Goal: Task Accomplishment & Management: Manage account settings

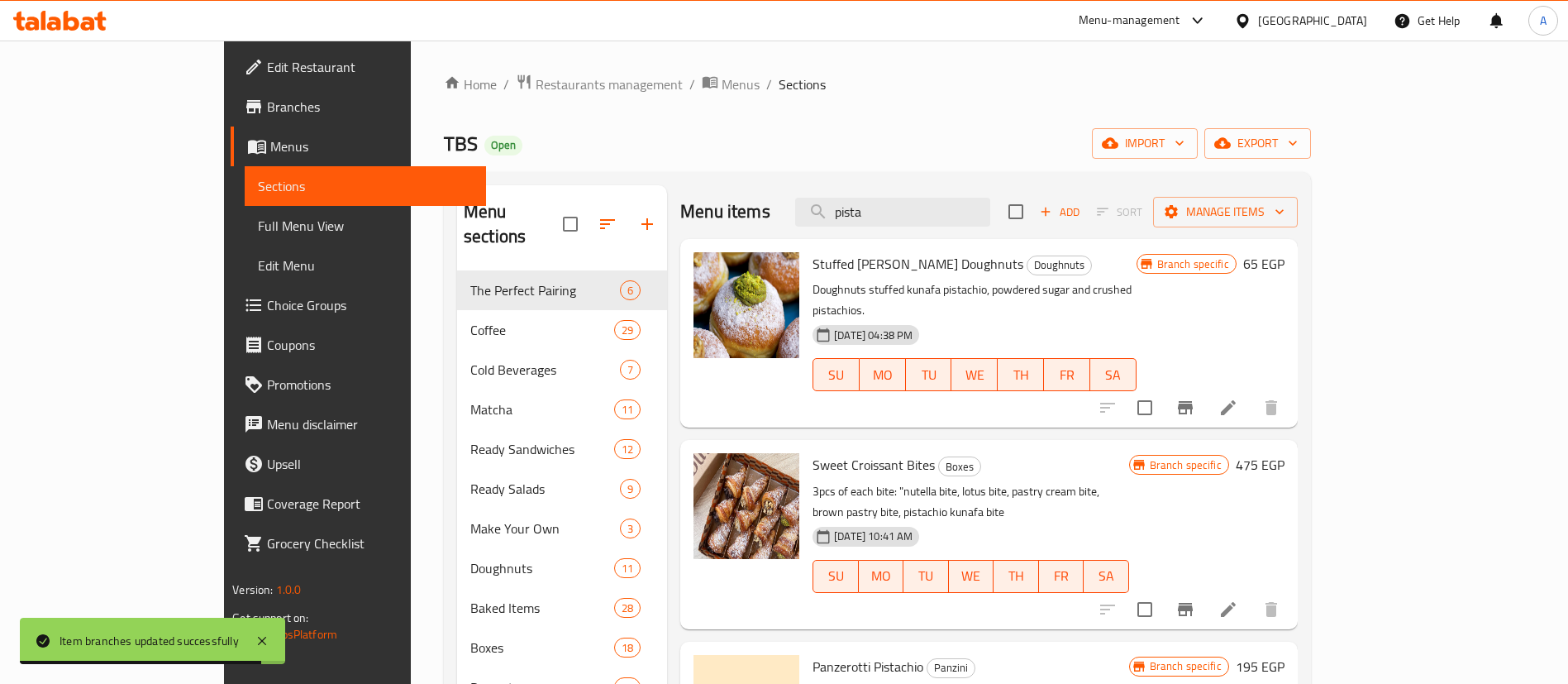
click at [898, 596] on div "Menu items pista Add Sort Manage items Stuffed Kunafa Pistachio Doughnuts Dough…" at bounding box center [983, 568] width 631 height 766
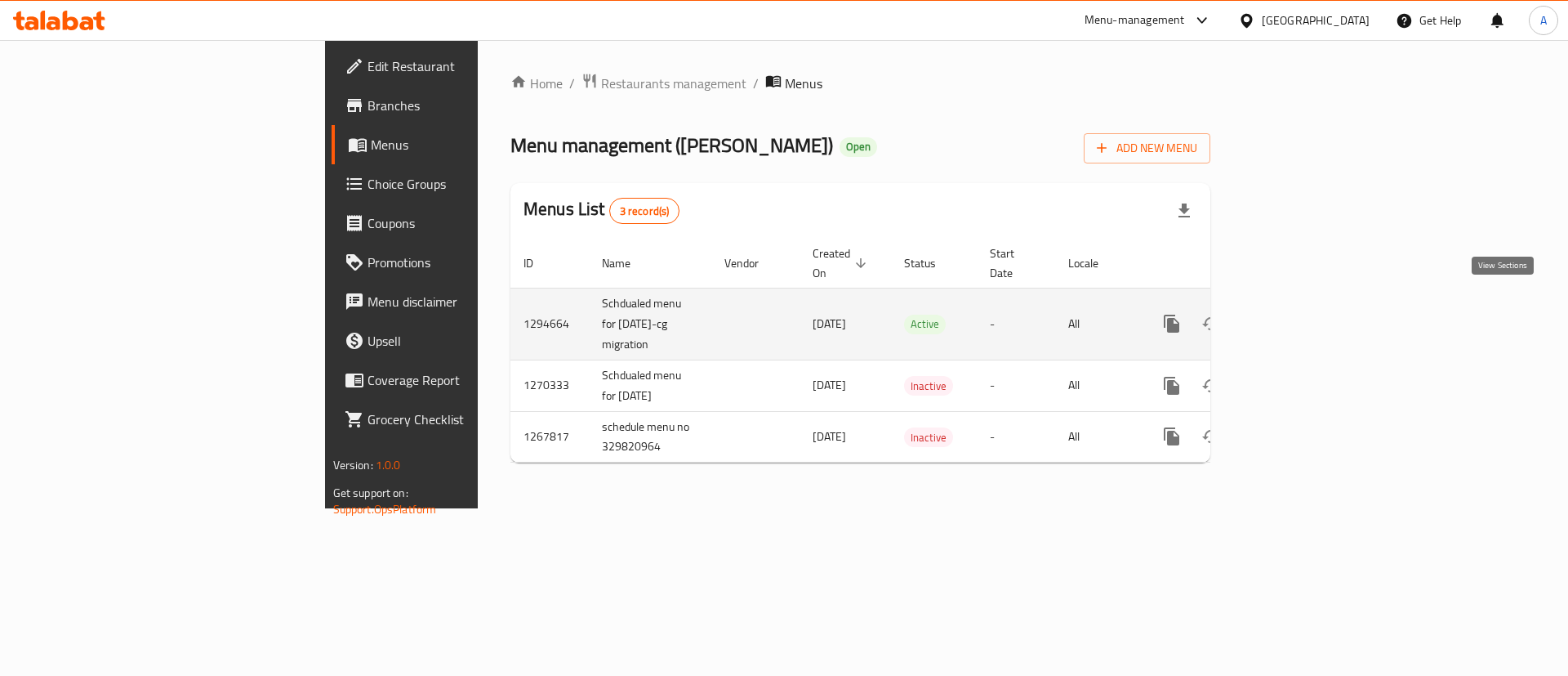
click at [1309, 304] on link "enhanced table" at bounding box center [1289, 323] width 39 height 39
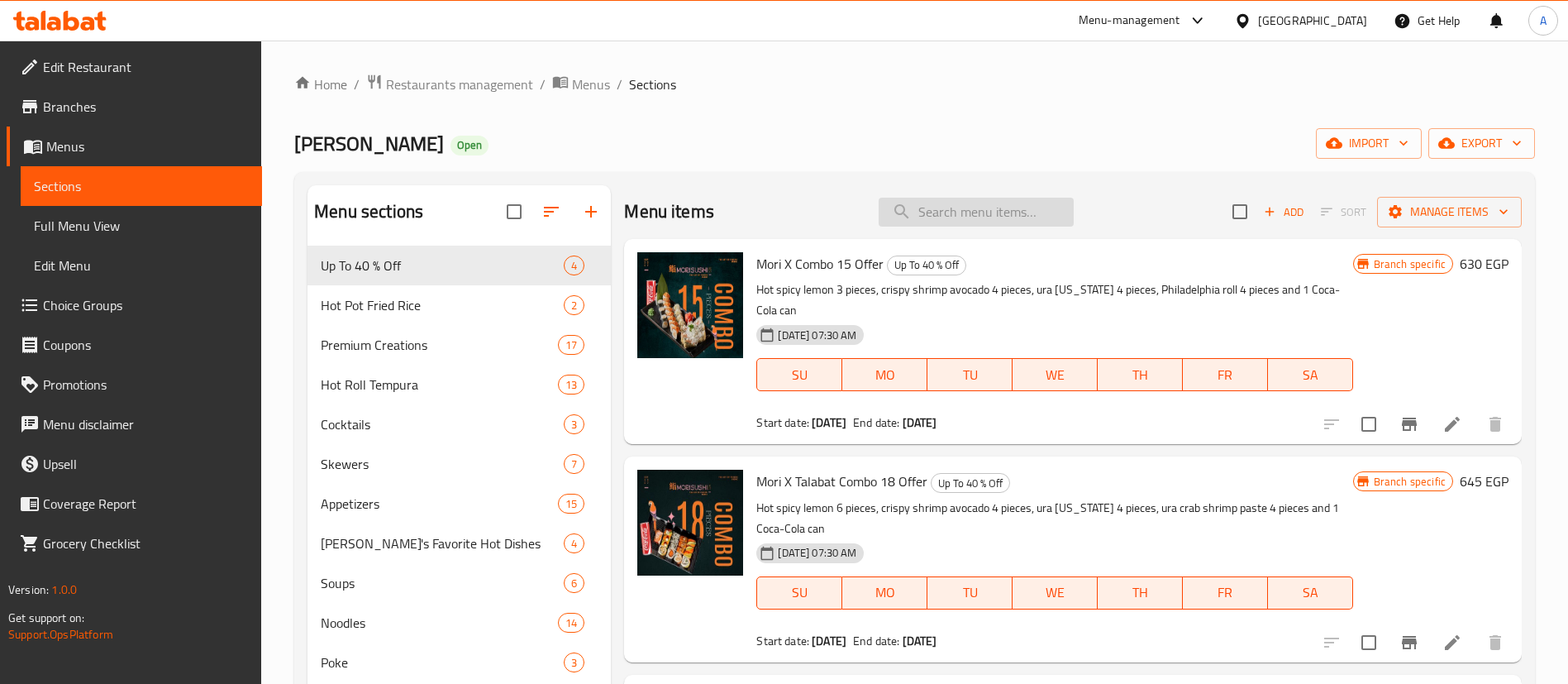
click at [966, 220] on input "search" at bounding box center [976, 212] width 195 height 29
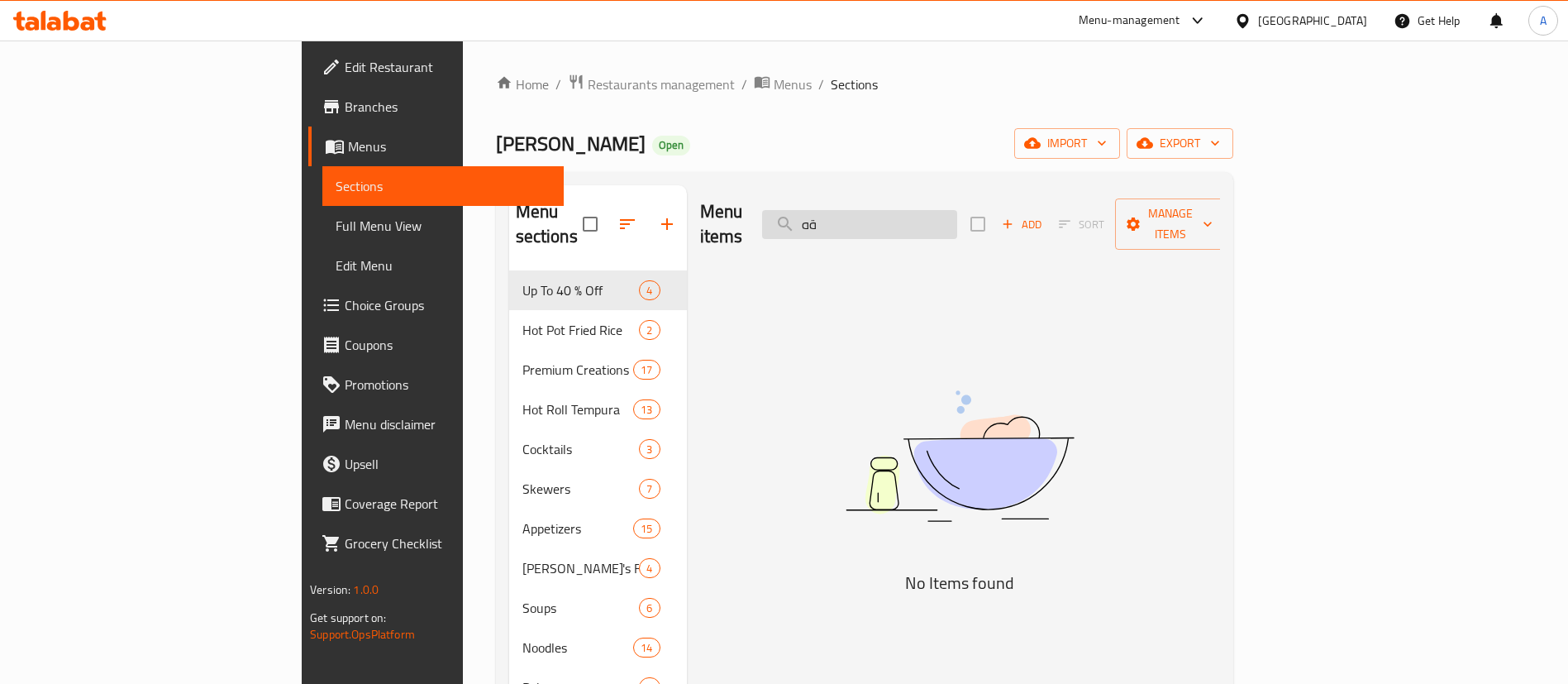
type input "ة"
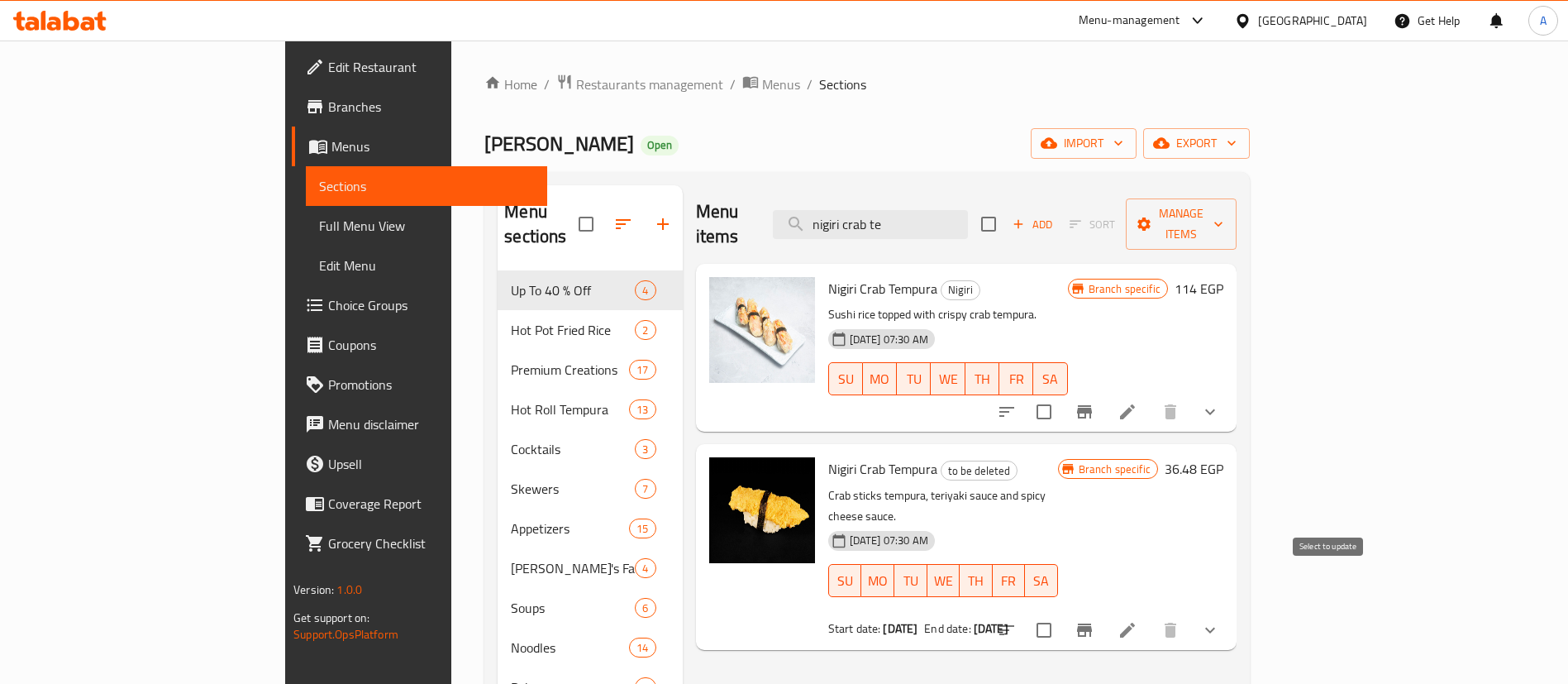
type input "nigiri crab te"
click at [1062, 612] on input "checkbox" at bounding box center [1044, 630] width 35 height 35
click at [1224, 217] on span "Manage items" at bounding box center [1182, 223] width 84 height 41
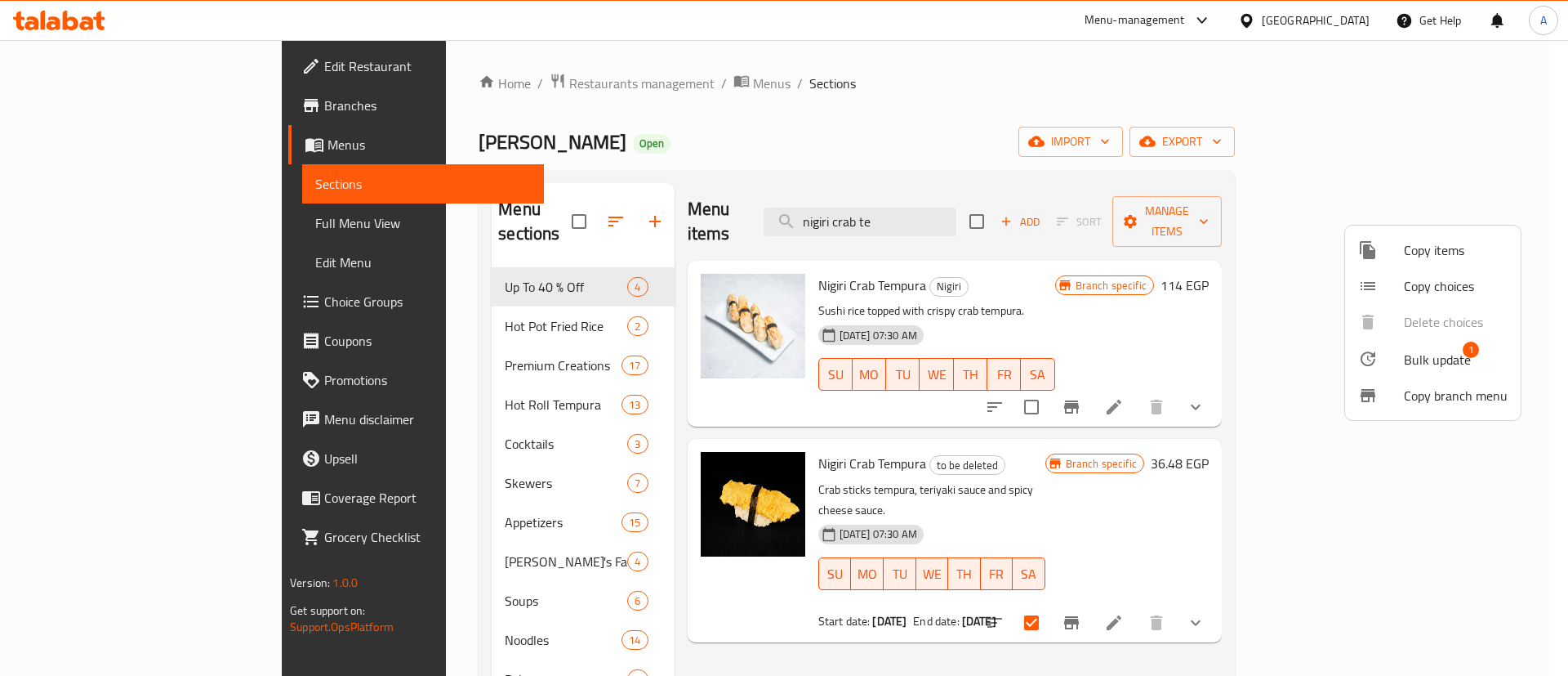
click at [1437, 359] on span "Bulk update" at bounding box center [1436, 359] width 67 height 20
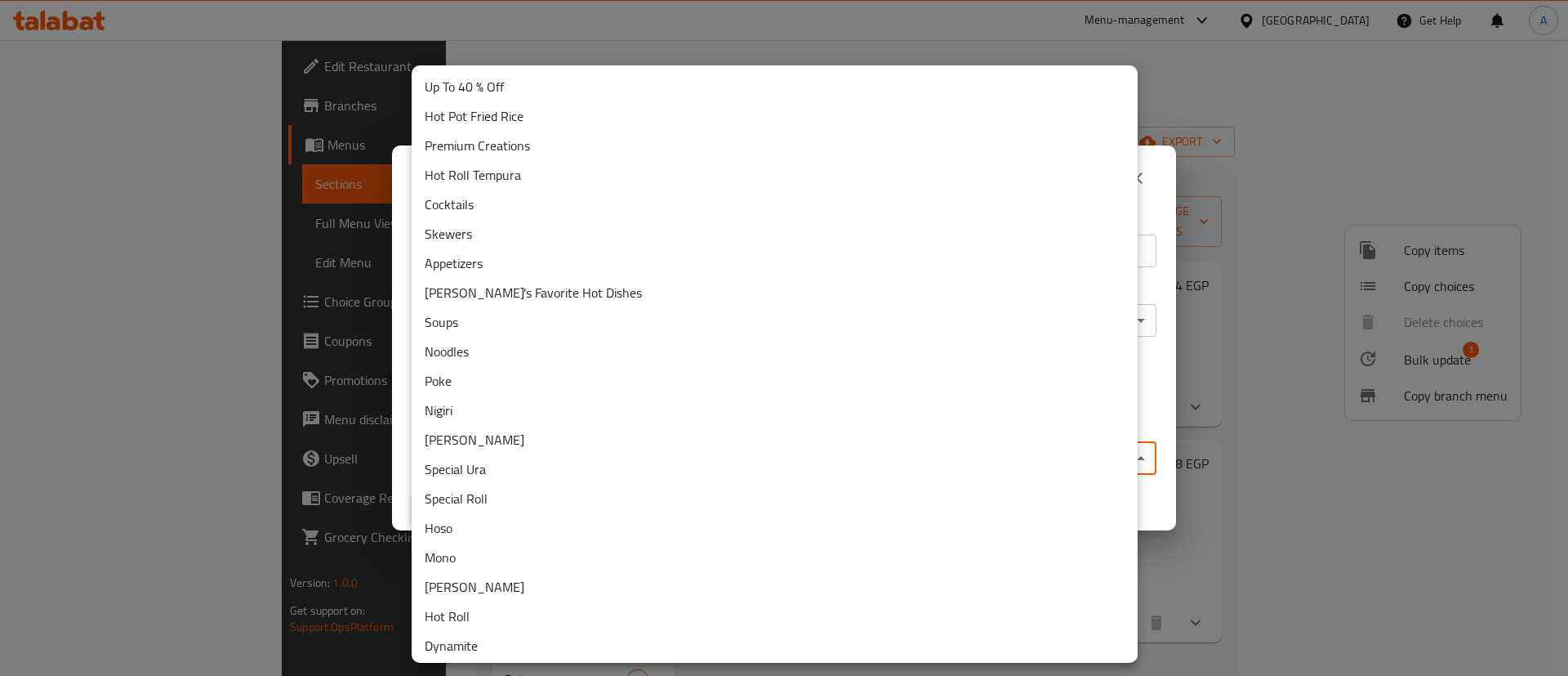
click at [614, 454] on body "​ Menu-management [GEOGRAPHIC_DATA] Get Help A Edit Restaurant Branches Menus S…" at bounding box center [784, 357] width 1568 height 635
click at [490, 403] on li "Nigiri" at bounding box center [774, 410] width 726 height 29
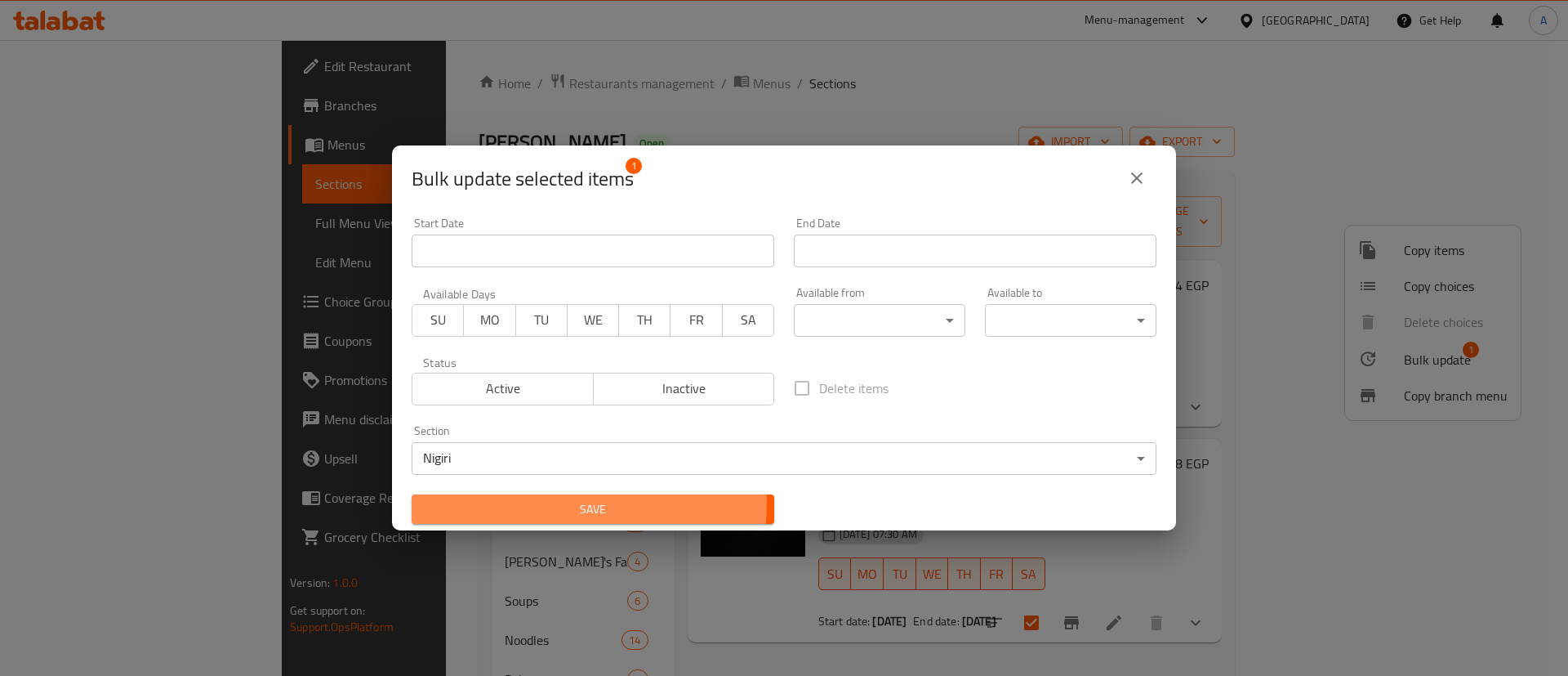
click at [483, 499] on span "Save" at bounding box center [593, 510] width 337 height 21
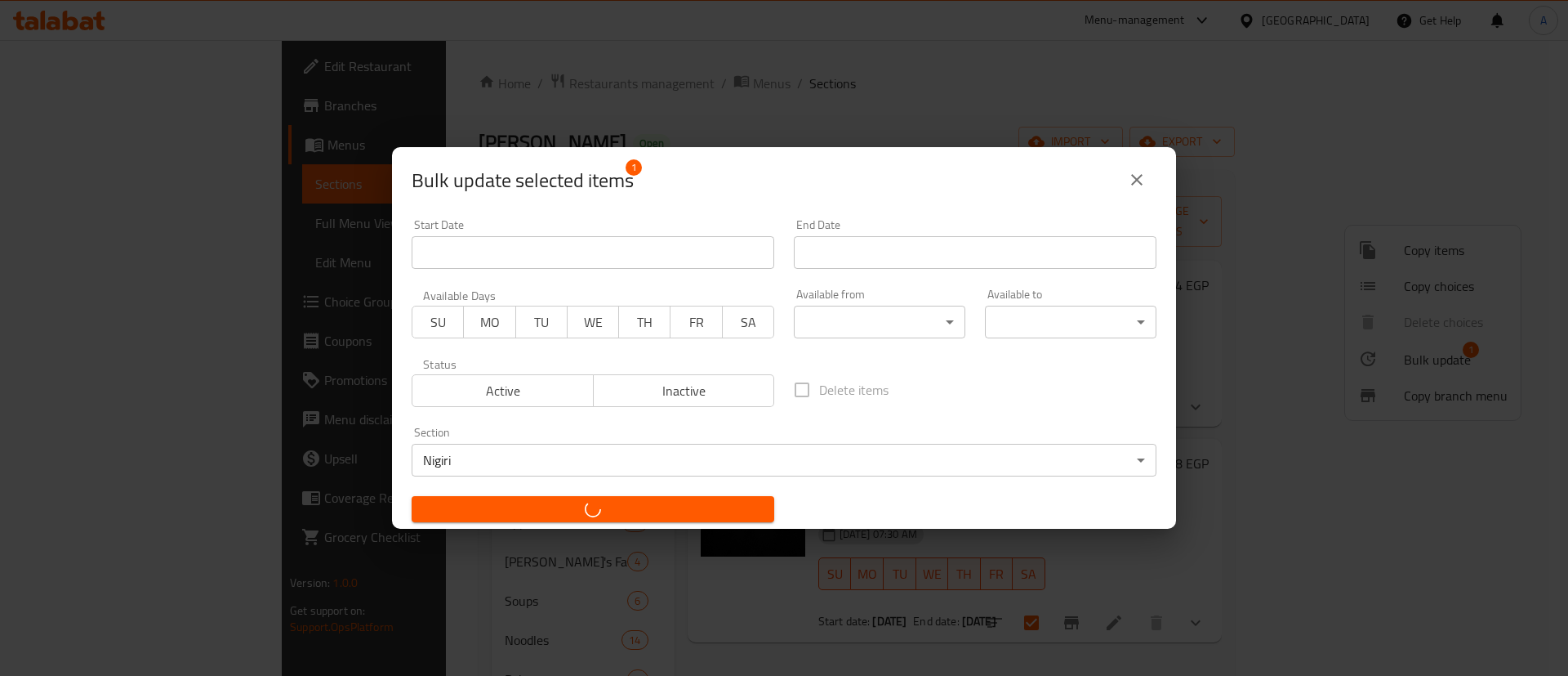
checkbox input "false"
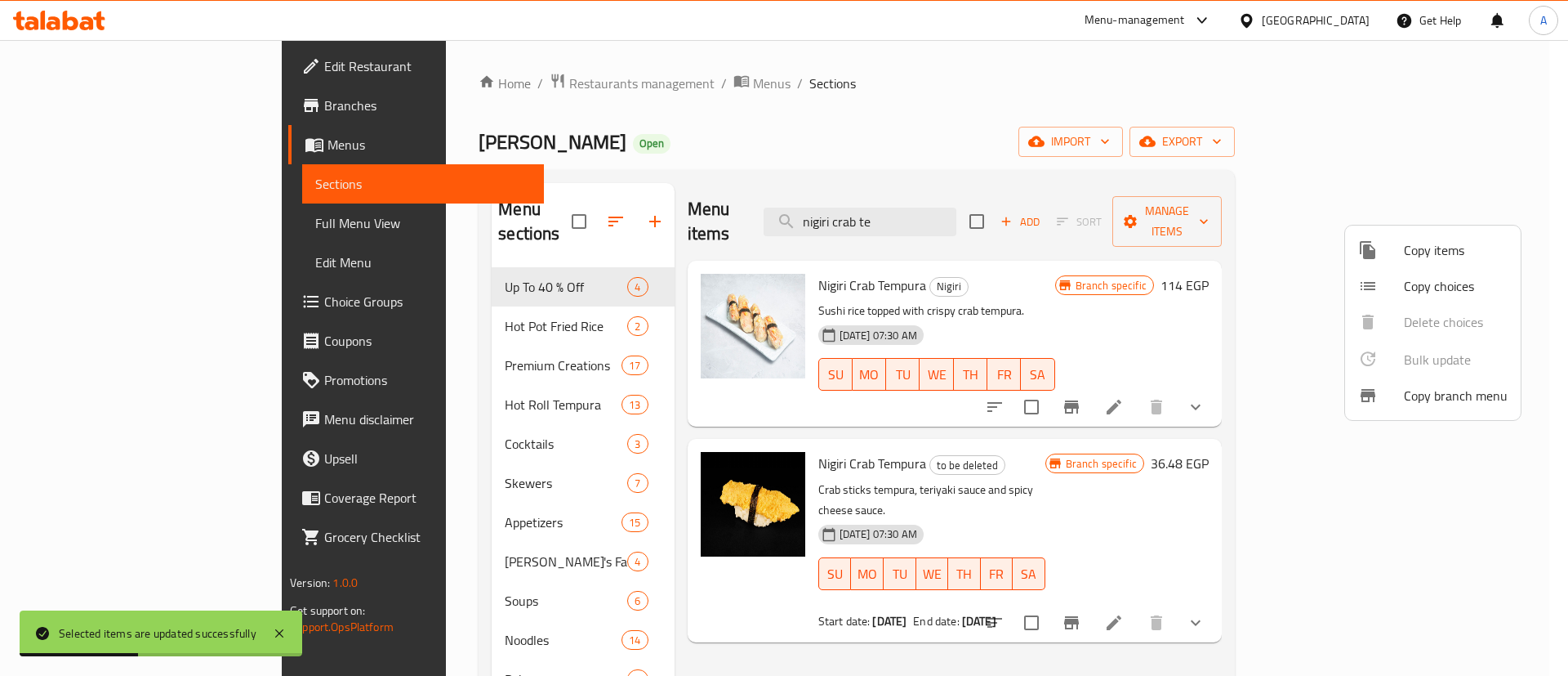
click at [1175, 405] on div at bounding box center [784, 338] width 1568 height 676
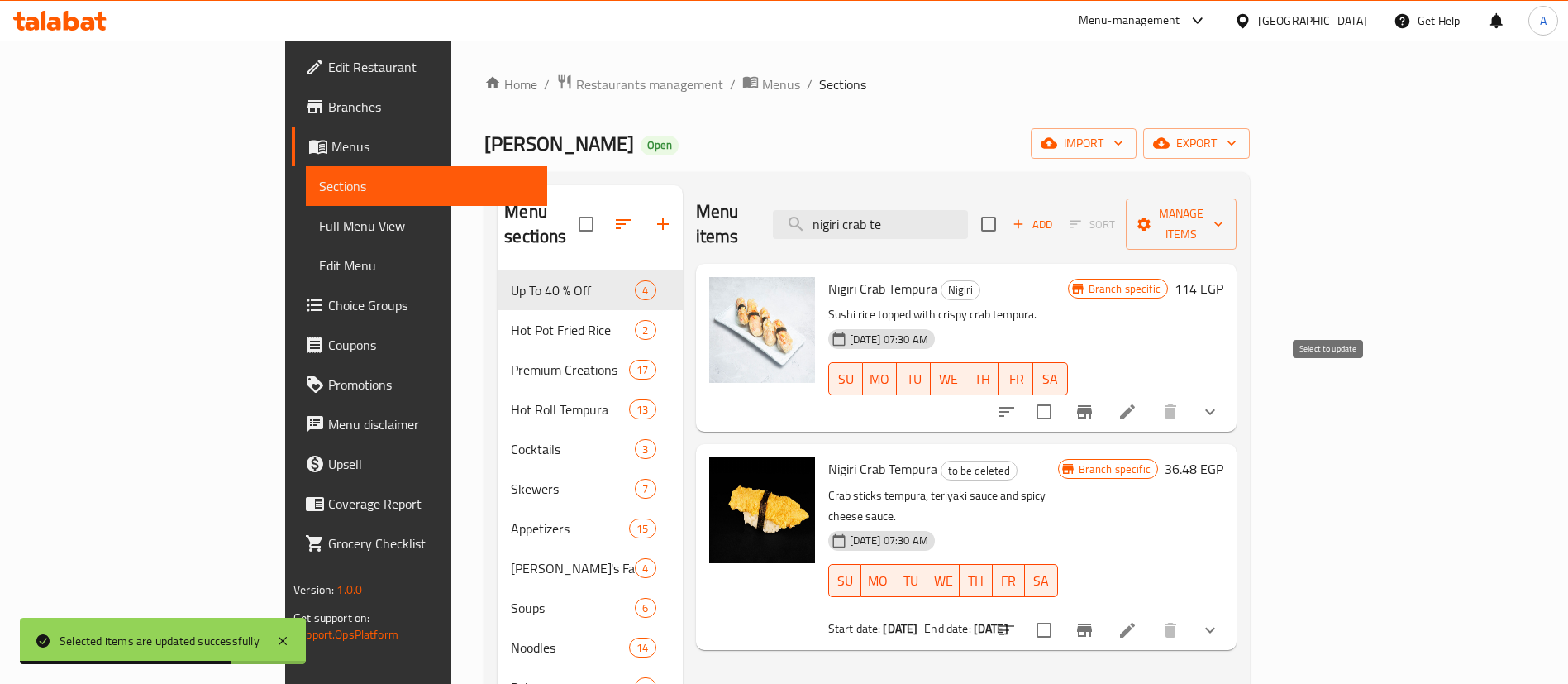
click at [1062, 394] on input "checkbox" at bounding box center [1044, 412] width 35 height 35
click at [1224, 214] on span "Manage items" at bounding box center [1182, 223] width 84 height 41
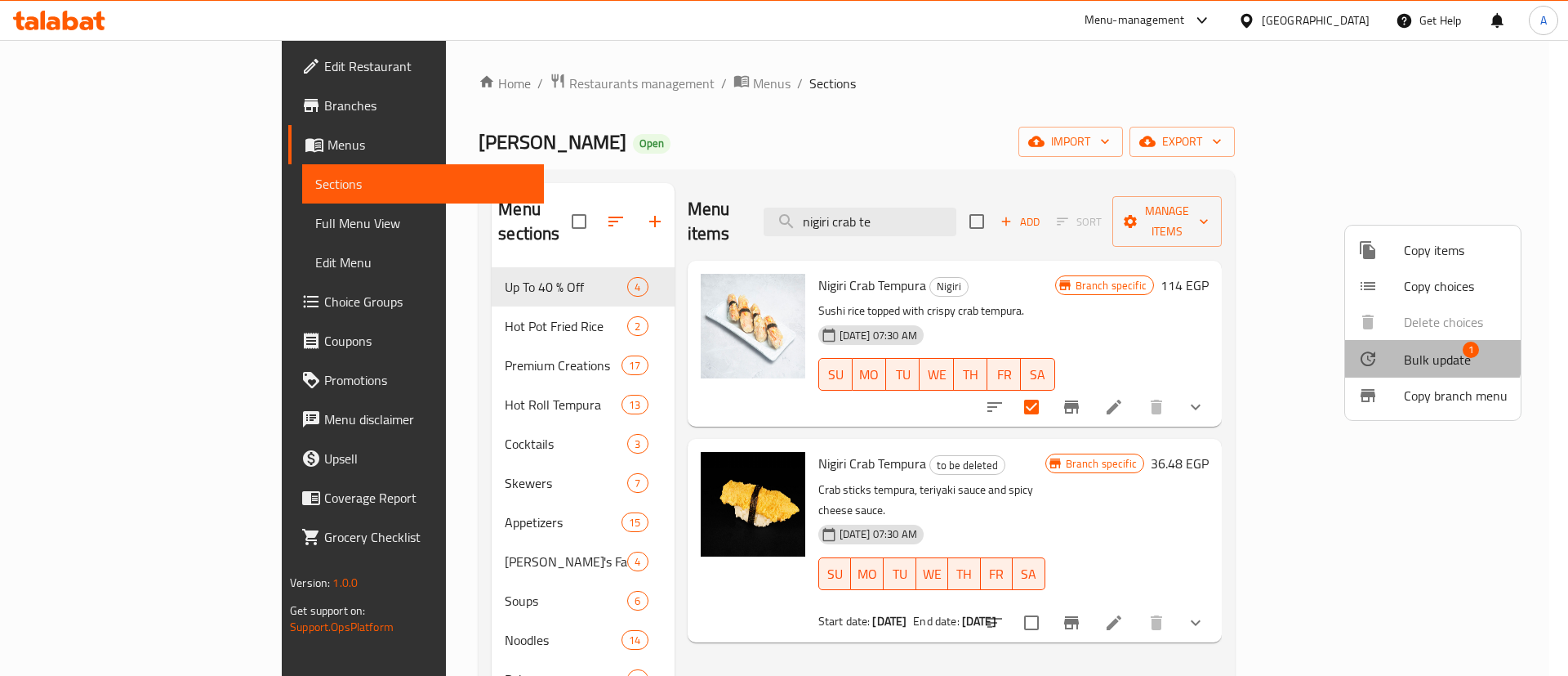
click at [1431, 353] on span "Bulk update" at bounding box center [1436, 359] width 67 height 20
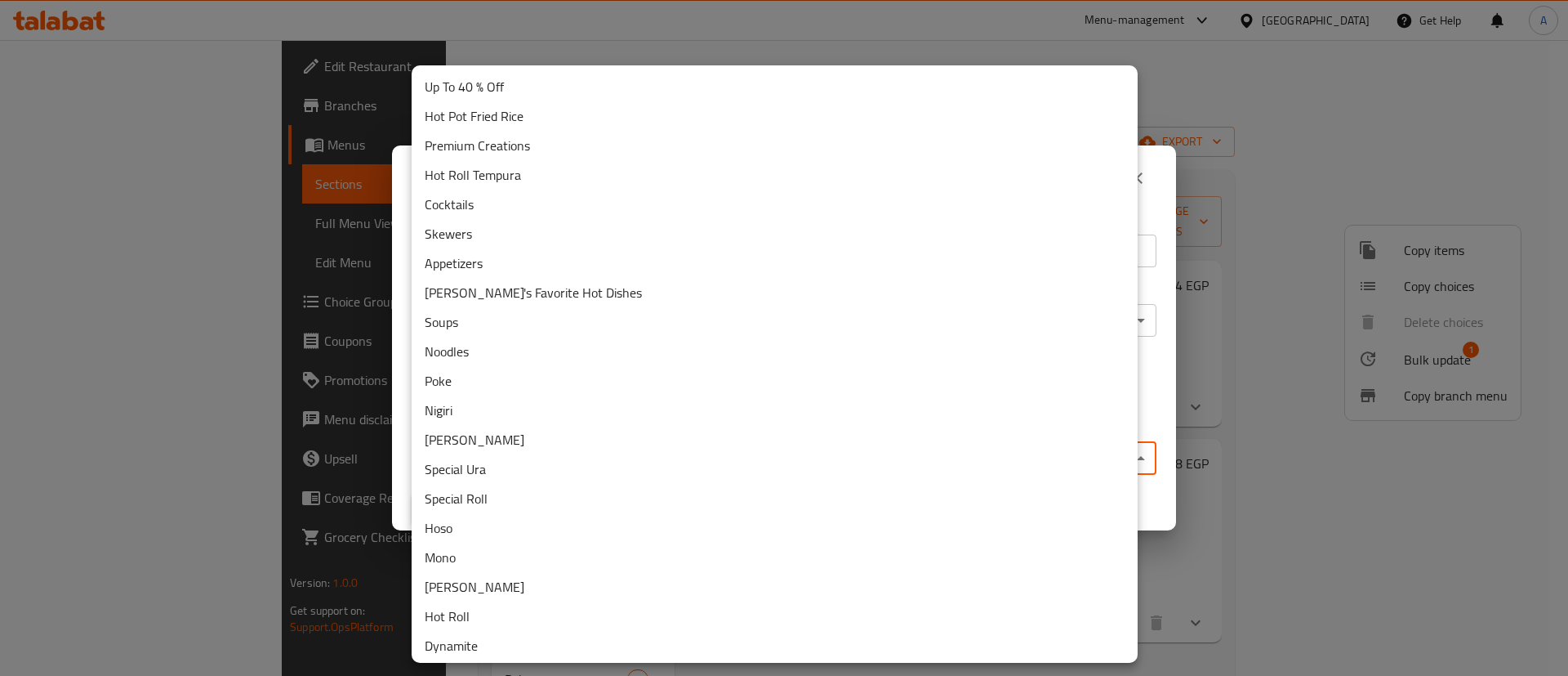
click at [617, 456] on body "​ Menu-management [GEOGRAPHIC_DATA] Get Help A Edit Restaurant Branches Menus S…" at bounding box center [784, 357] width 1568 height 635
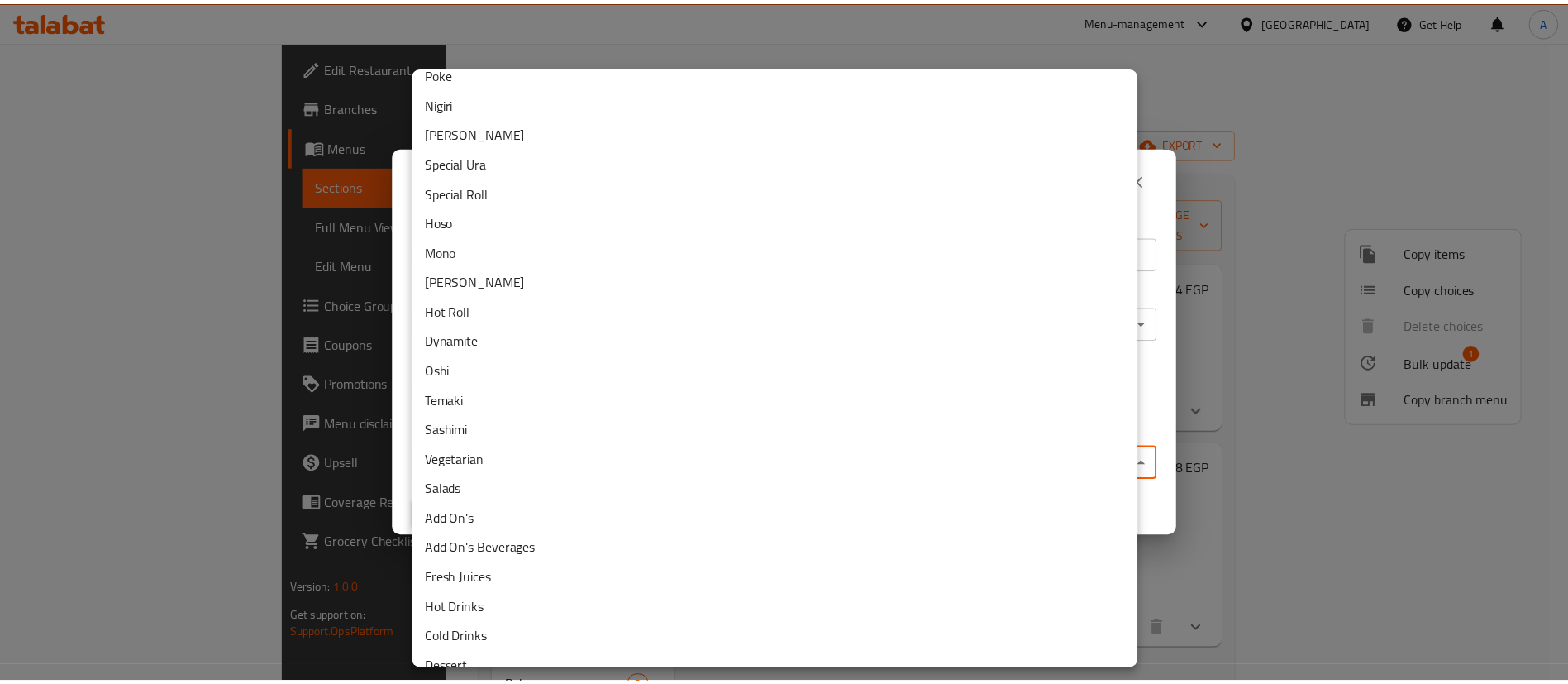
scroll to position [420, 0]
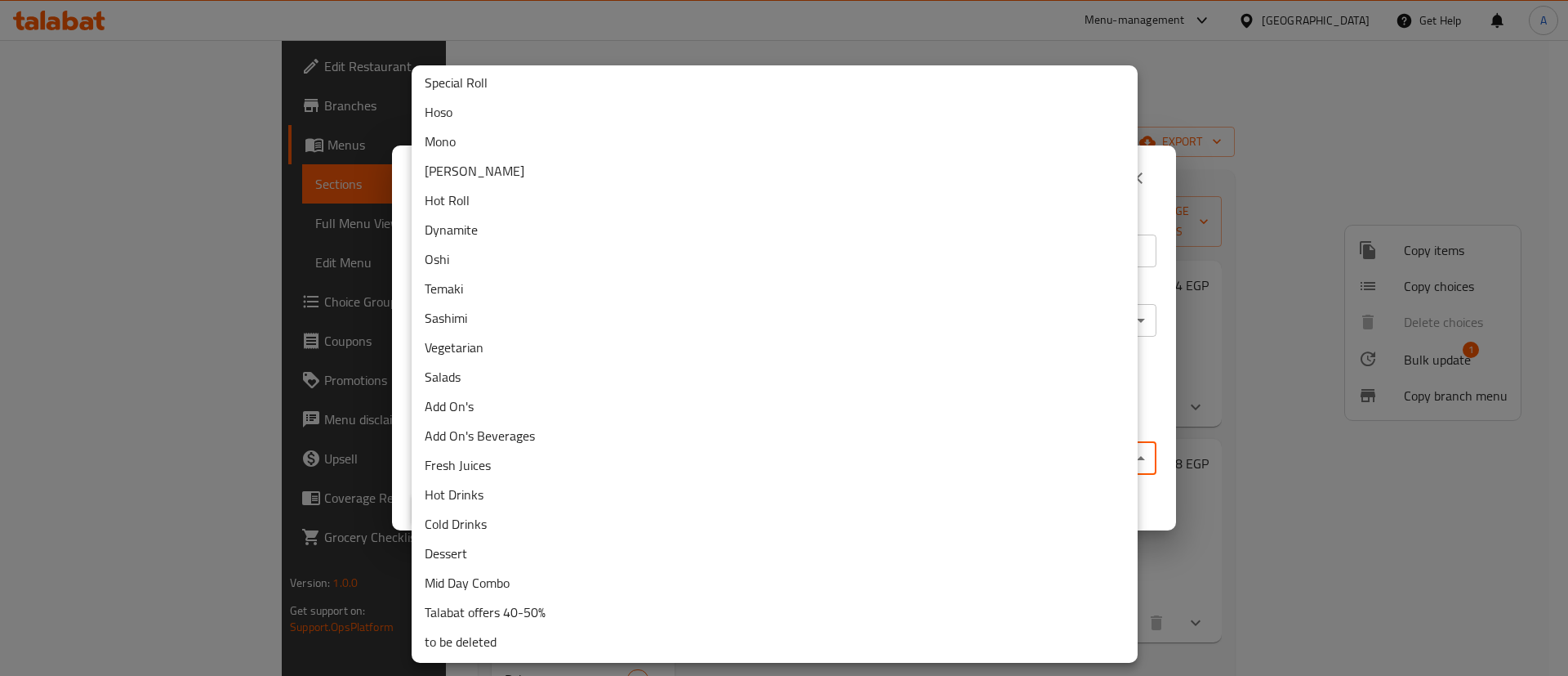
click at [484, 637] on li "to be deleted" at bounding box center [774, 641] width 726 height 29
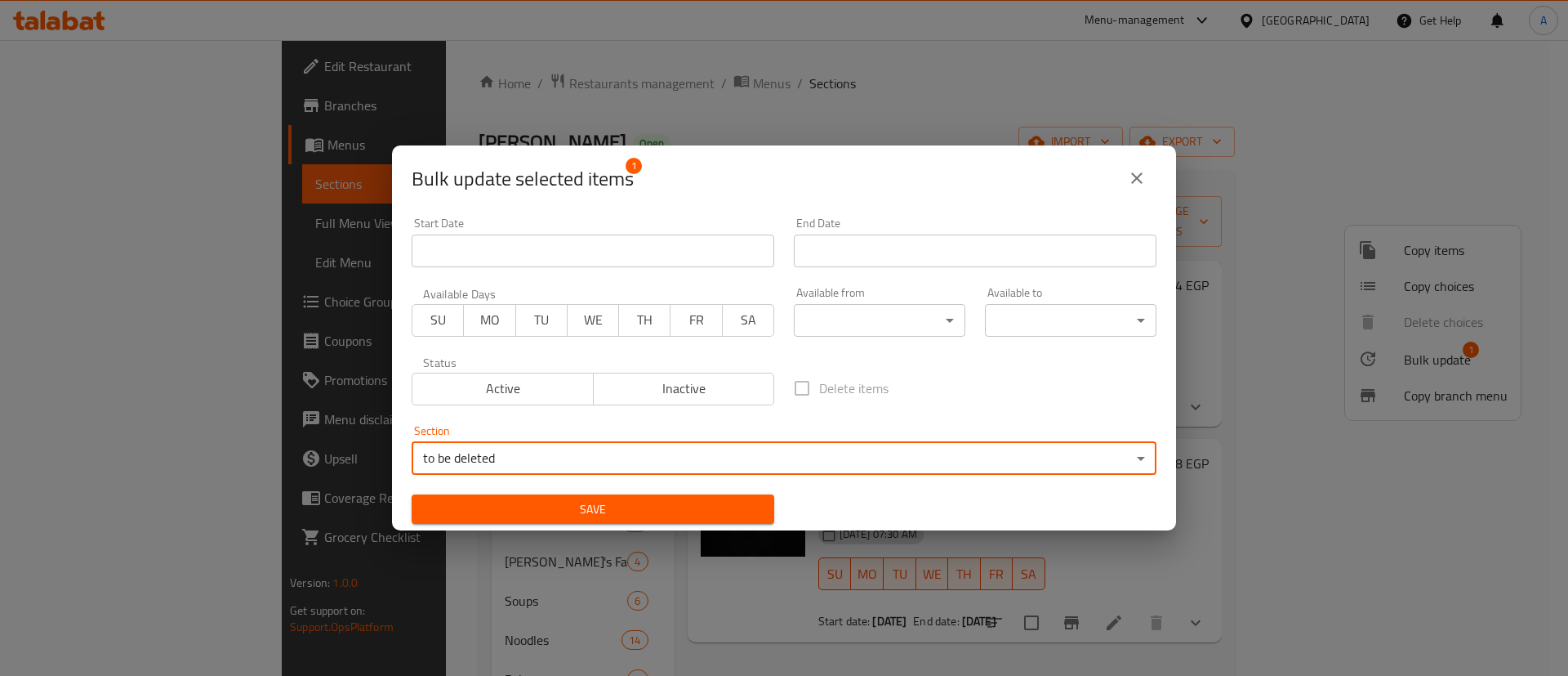
click at [537, 508] on span "Save" at bounding box center [593, 510] width 337 height 21
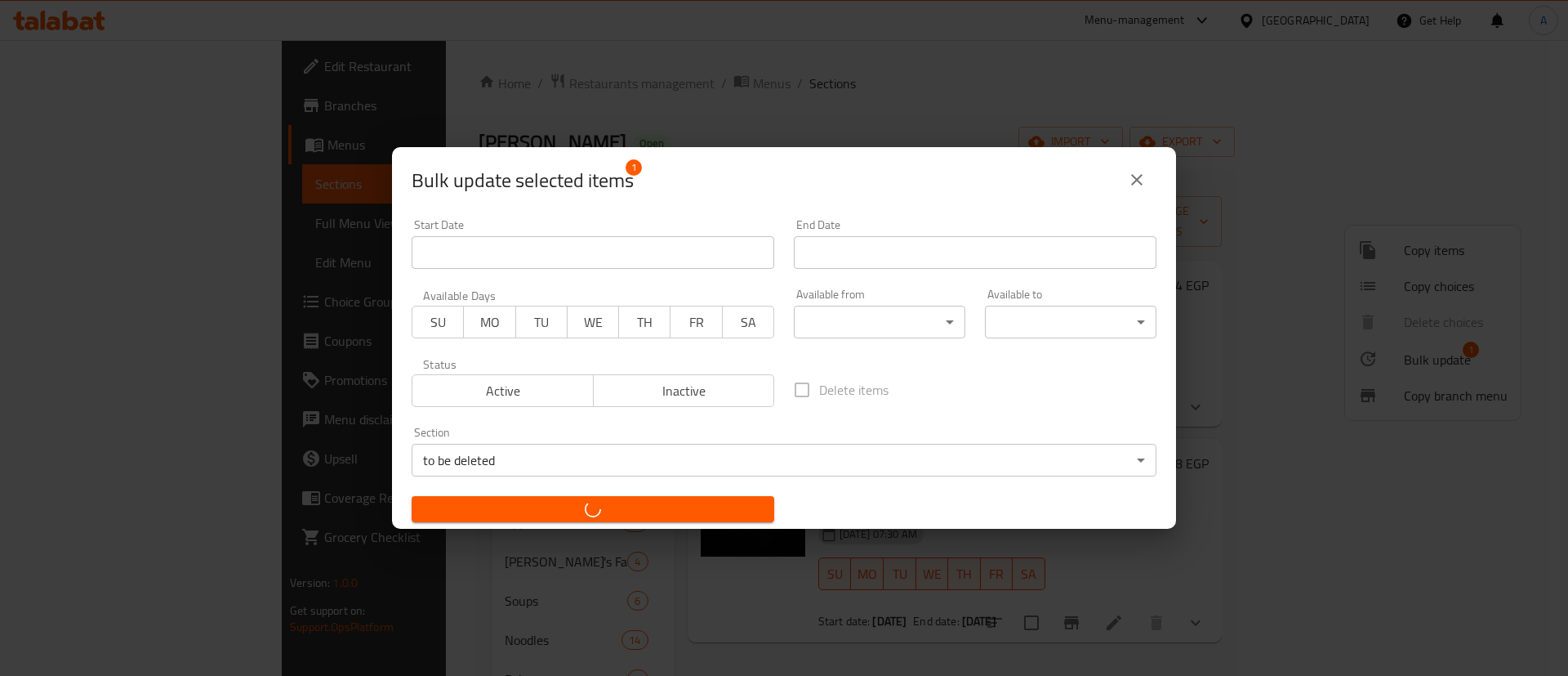
checkbox input "false"
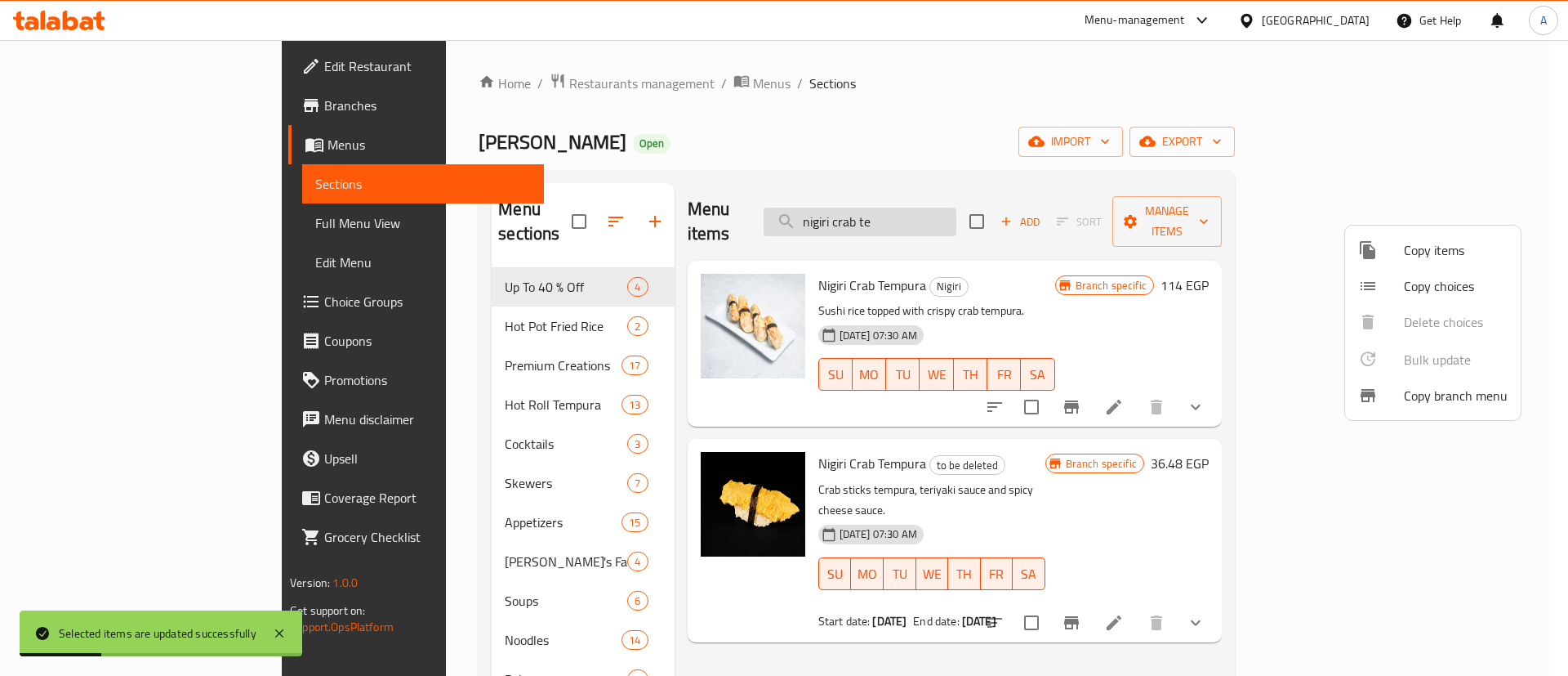
click at [1015, 203] on div at bounding box center [784, 338] width 1568 height 676
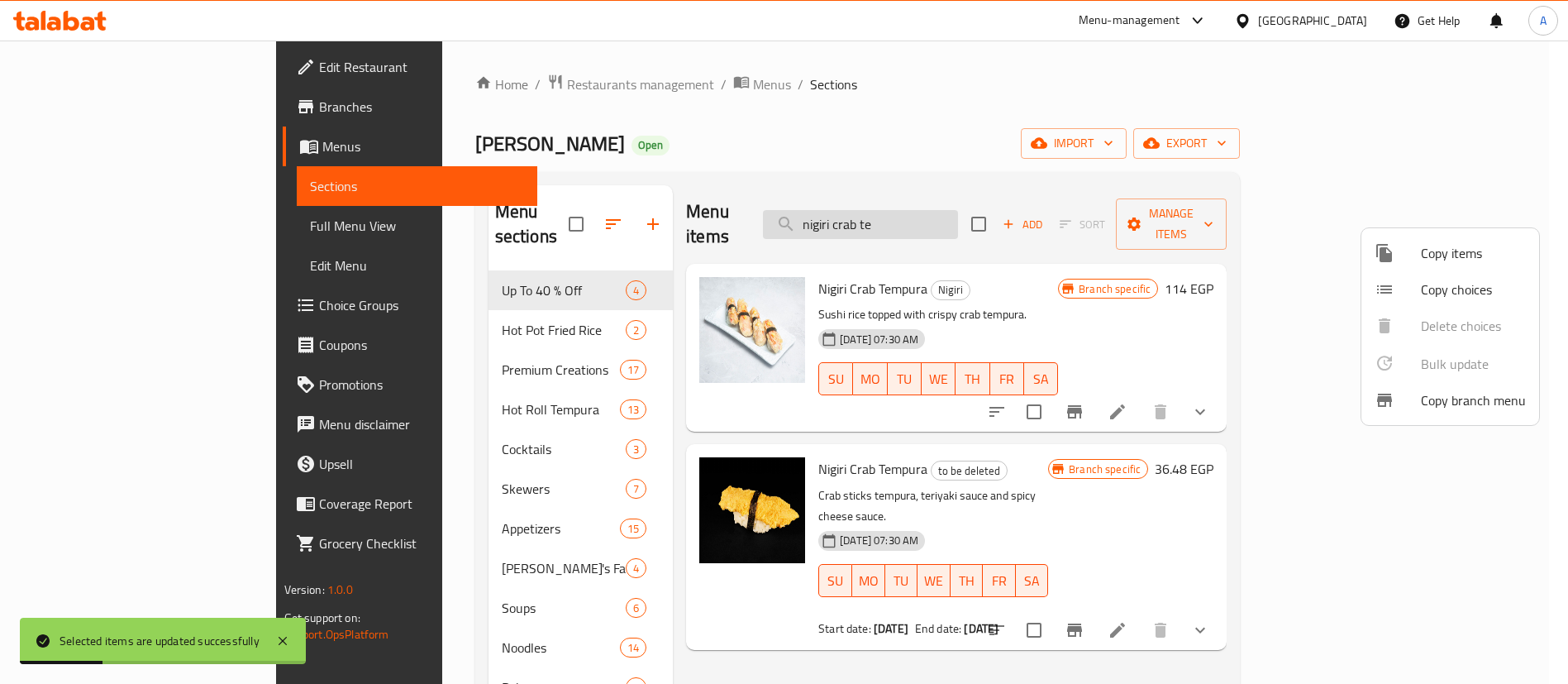
click at [958, 210] on input "nigiri crab te" at bounding box center [860, 224] width 195 height 29
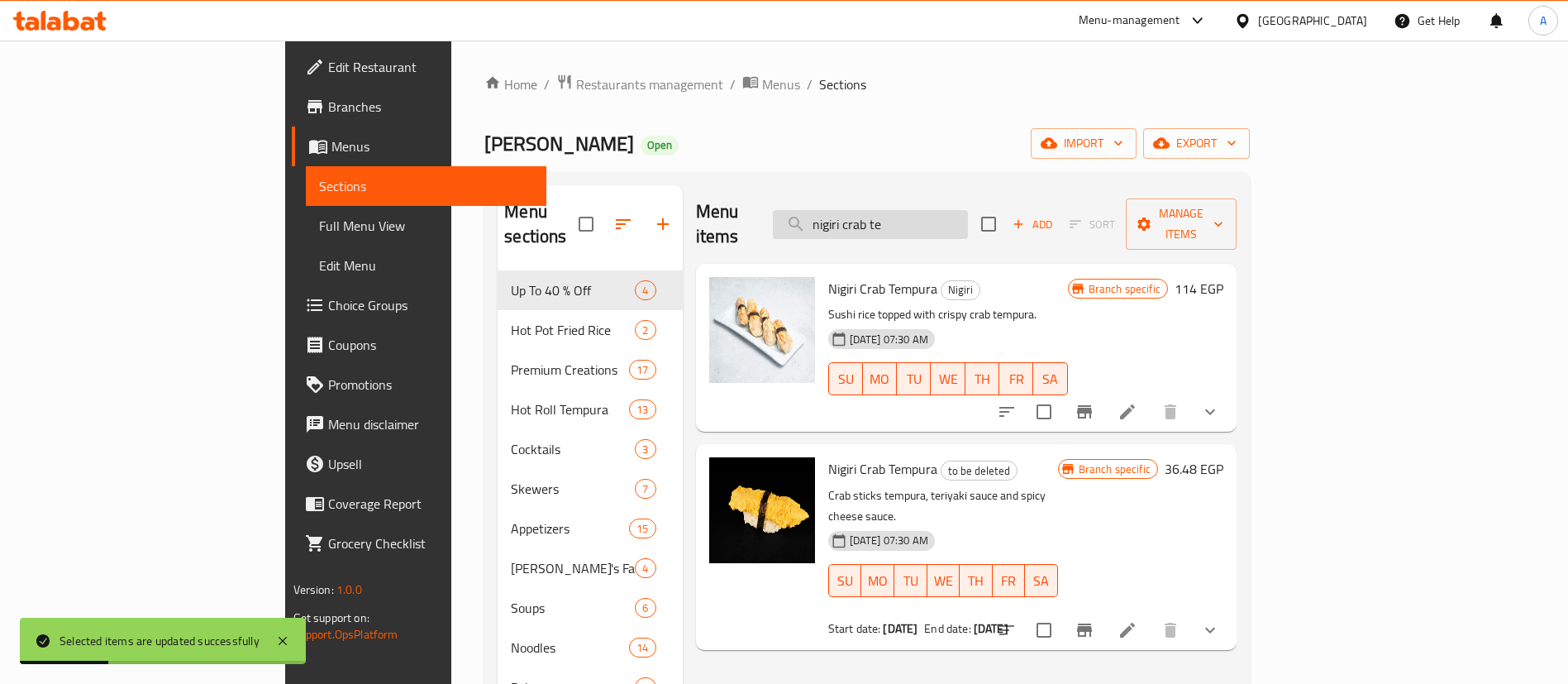
click at [968, 210] on input "nigiri crab te" at bounding box center [870, 224] width 195 height 29
click at [1032, 194] on div "Menu items nigiri crab te Add Sort Manage items" at bounding box center [966, 224] width 540 height 79
click at [968, 210] on input "nigiri crab te" at bounding box center [870, 224] width 195 height 29
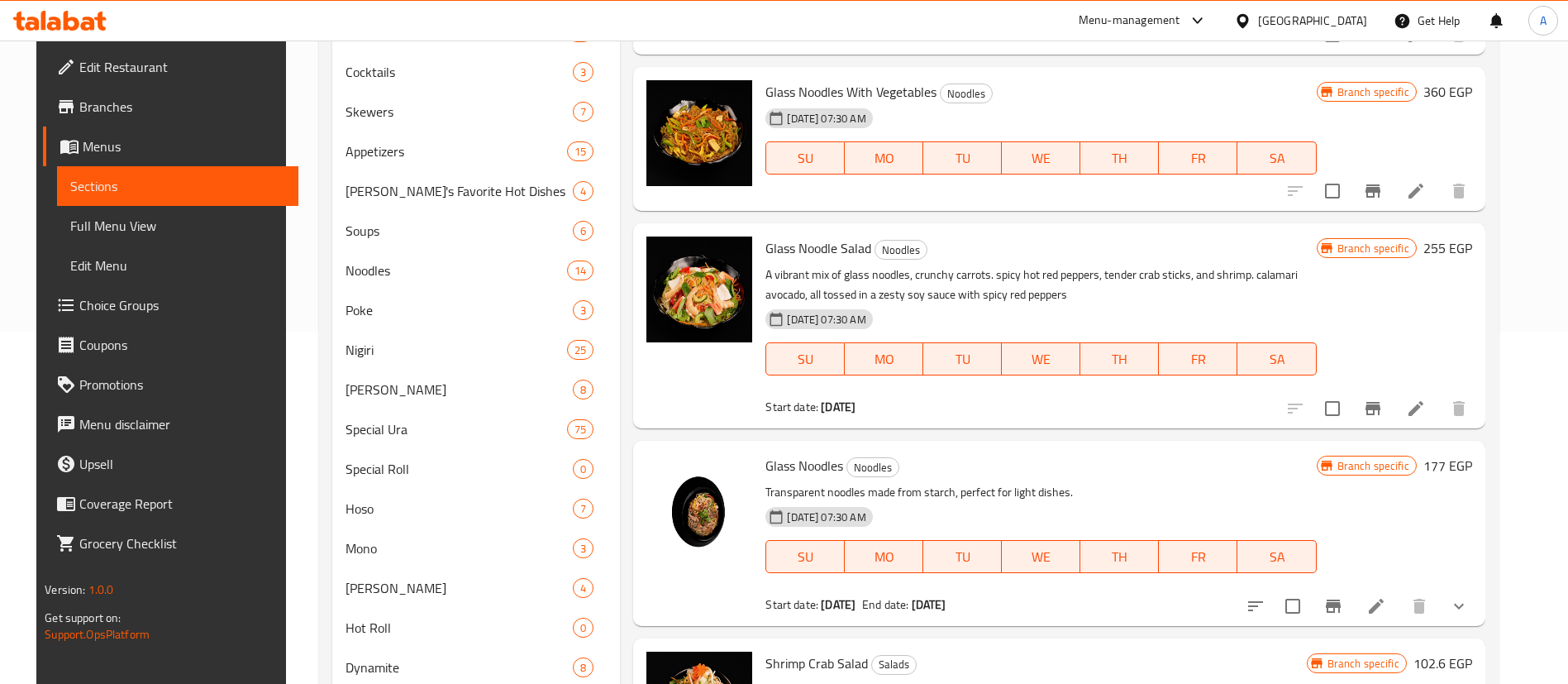
scroll to position [372, 0]
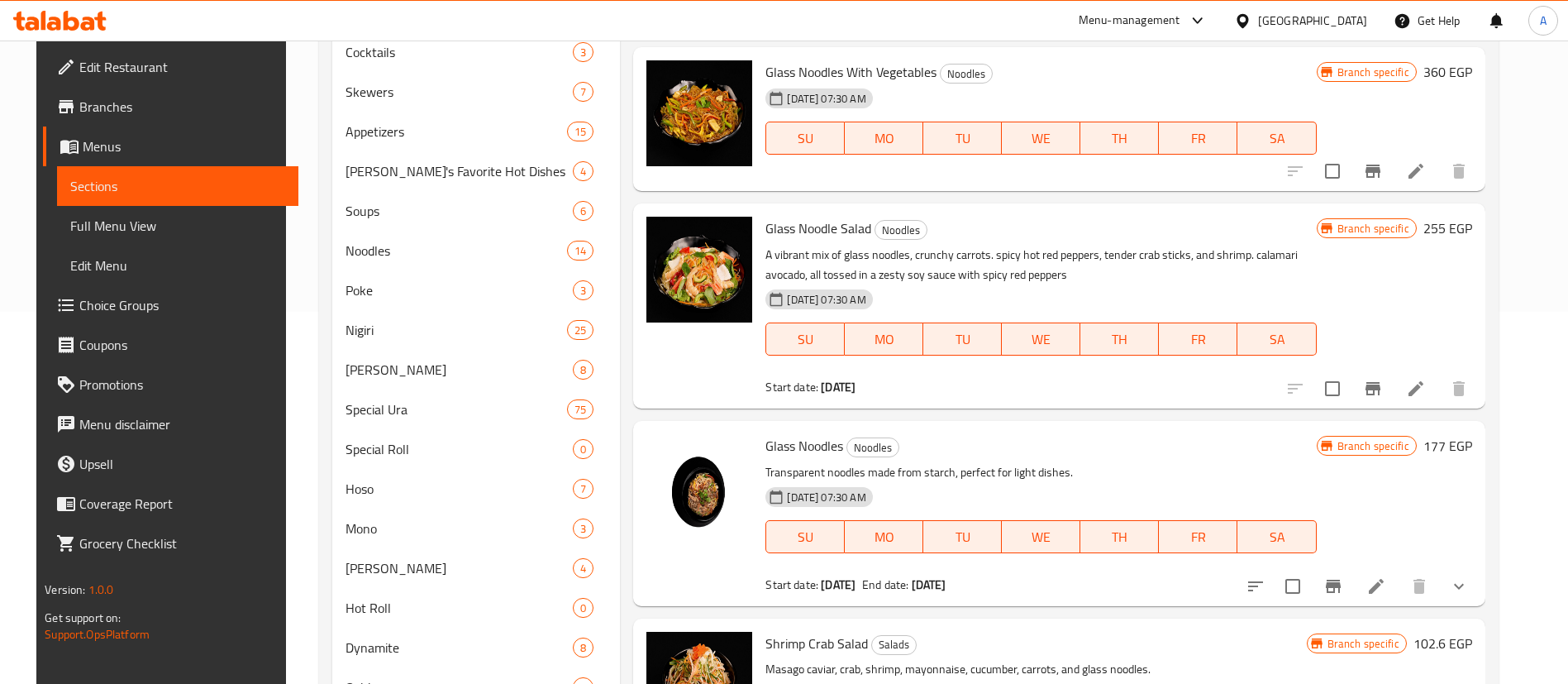
type input "glass noo"
